Goal: Information Seeking & Learning: Check status

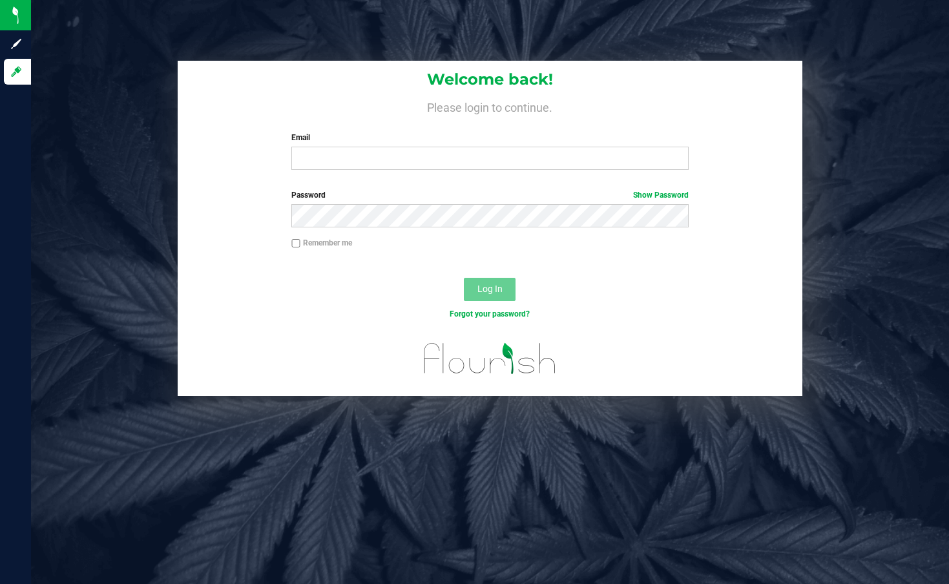
click at [437, 145] on div "Email Required Please format your email correctly." at bounding box center [490, 151] width 417 height 38
click at [433, 168] on input "Email" at bounding box center [489, 158] width 397 height 23
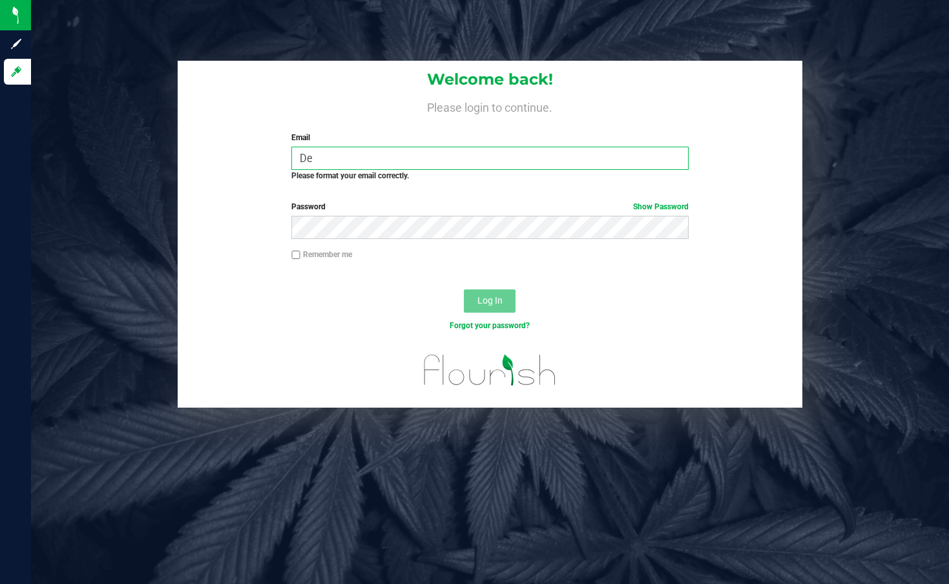
type input "D"
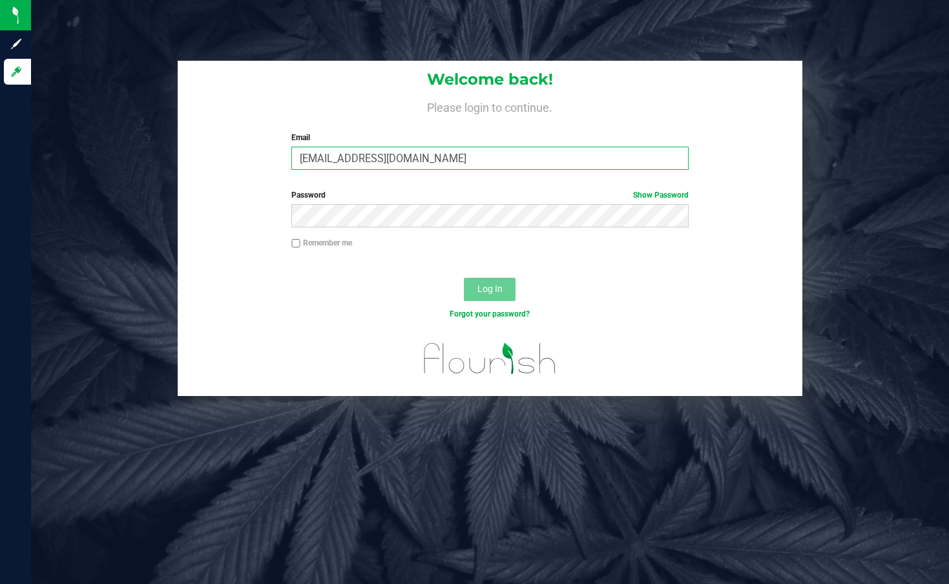
type input "[EMAIL_ADDRESS][DOMAIN_NAME]"
click at [464, 278] on button "Log In" at bounding box center [490, 289] width 52 height 23
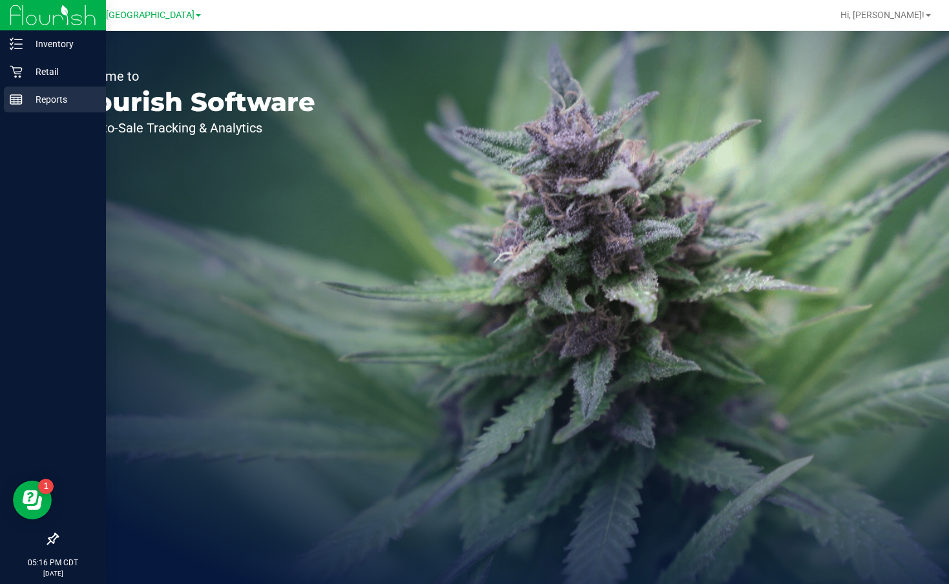
click at [60, 104] on p "Reports" at bounding box center [62, 100] width 78 height 16
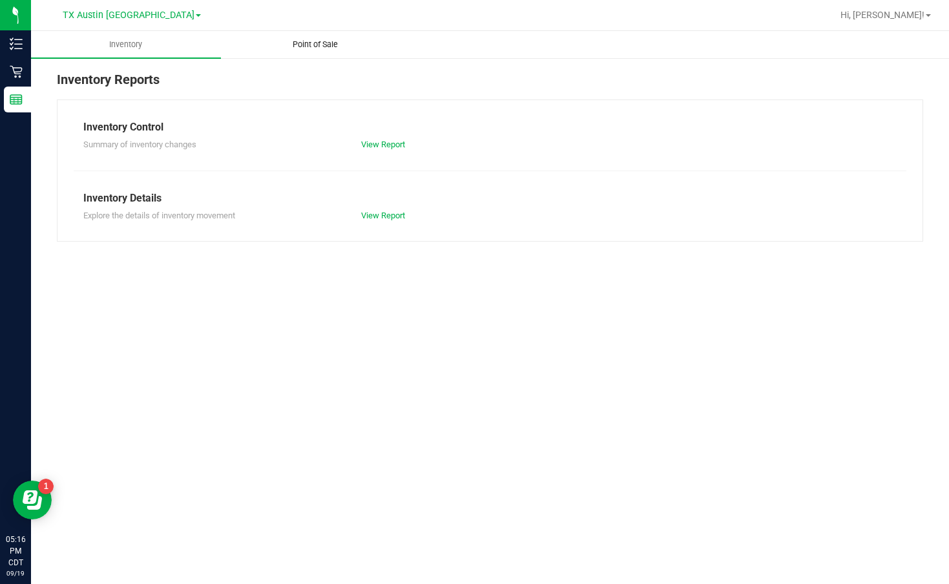
click at [348, 41] on span "Point of Sale" at bounding box center [315, 45] width 80 height 12
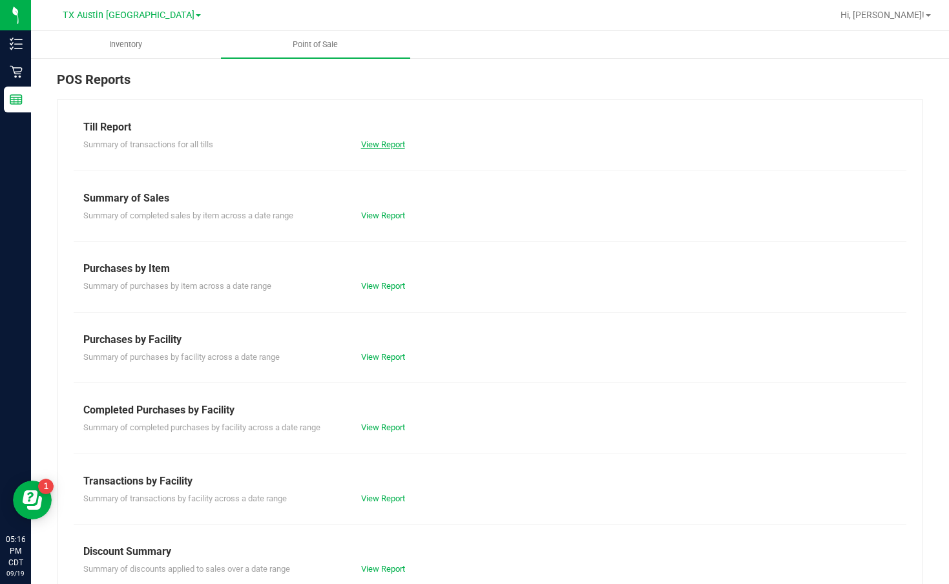
click at [381, 143] on link "View Report" at bounding box center [383, 145] width 44 height 10
